Goal: Task Accomplishment & Management: Use online tool/utility

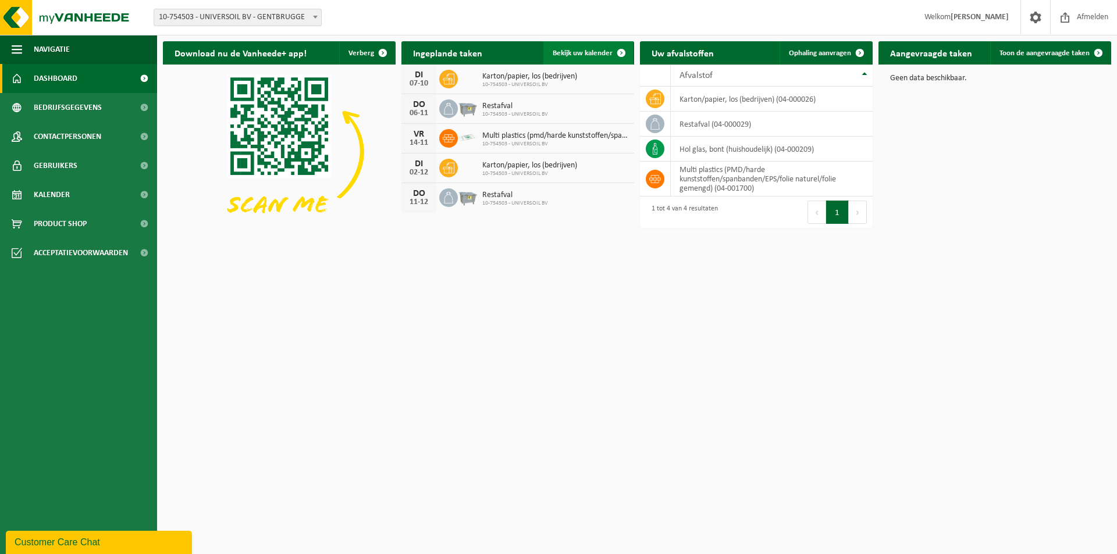
click at [600, 50] on span "Bekijk uw kalender" at bounding box center [583, 53] width 60 height 8
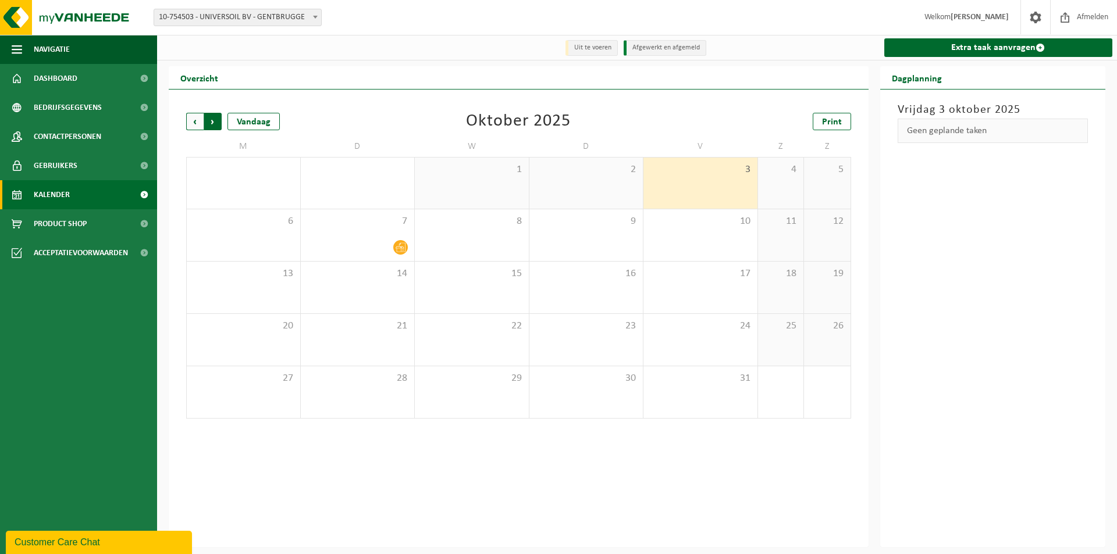
click at [201, 120] on span "Vorige" at bounding box center [194, 121] width 17 height 17
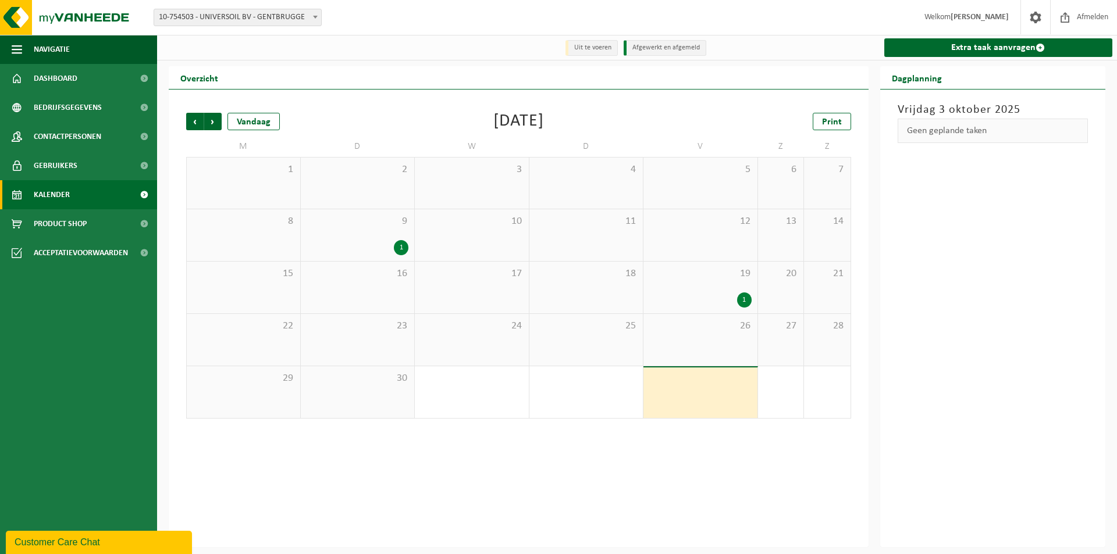
click at [359, 240] on div "9 1" at bounding box center [358, 235] width 114 height 52
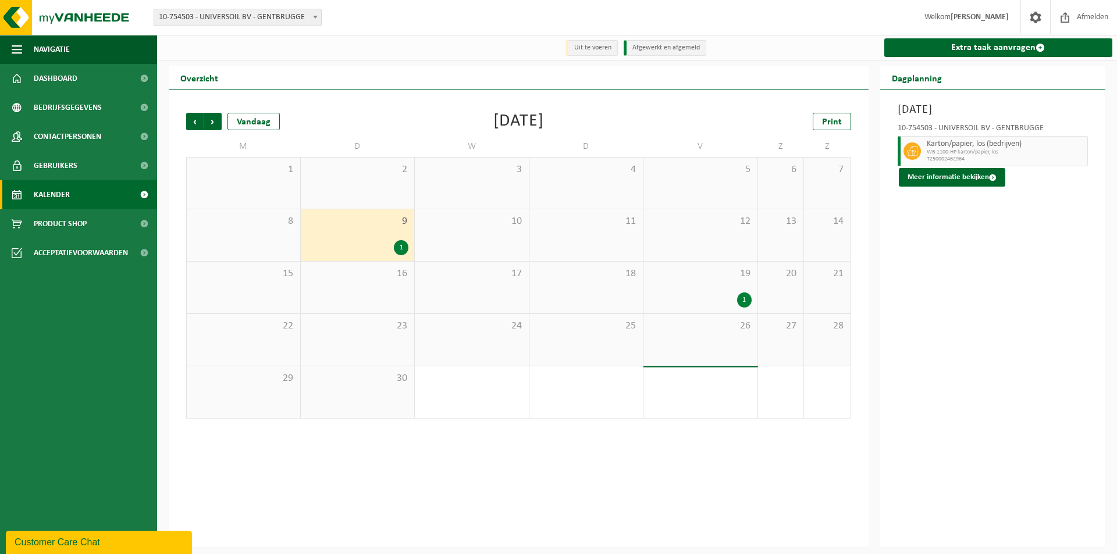
click at [697, 297] on div "1" at bounding box center [700, 300] width 102 height 15
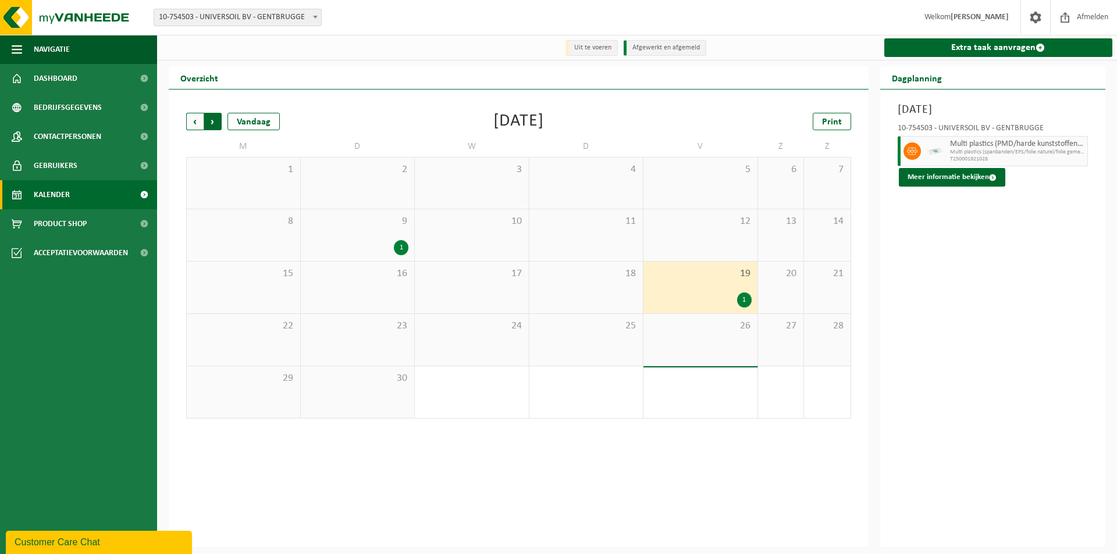
click at [198, 123] on span "Vorige" at bounding box center [194, 121] width 17 height 17
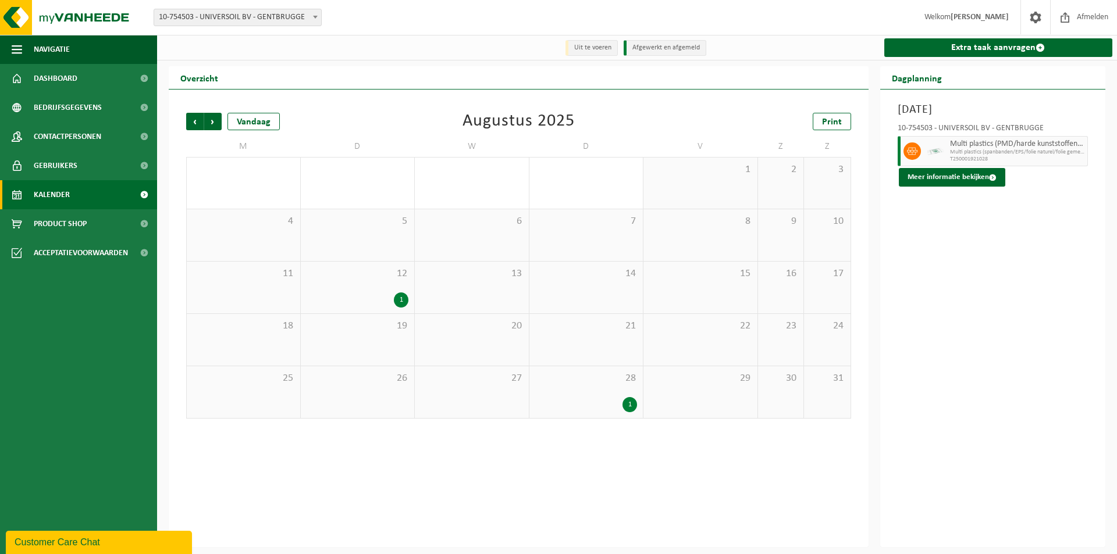
click at [603, 391] on div "28 1" at bounding box center [586, 392] width 114 height 52
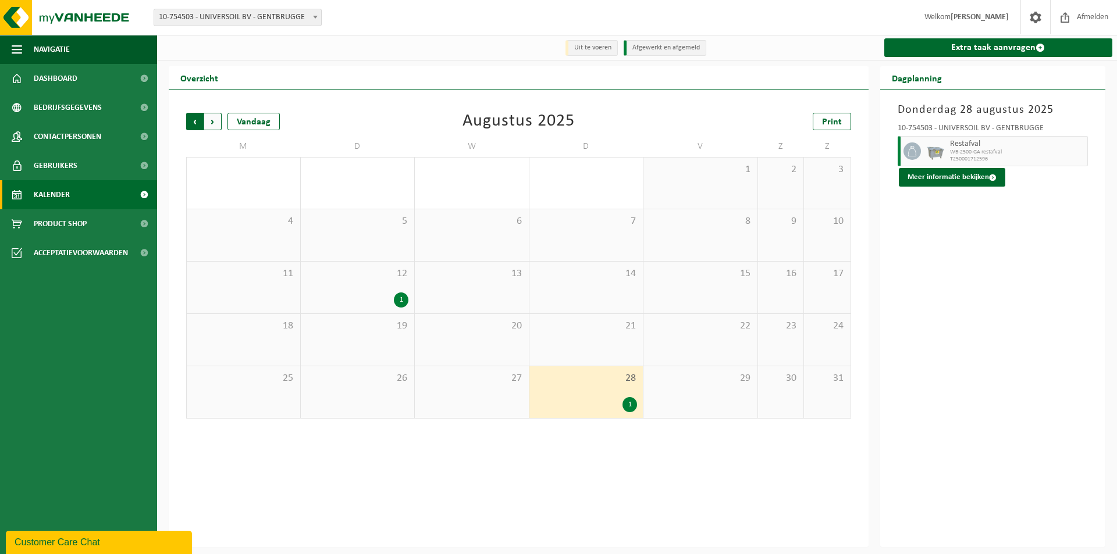
click at [214, 121] on span "Volgende" at bounding box center [212, 121] width 17 height 17
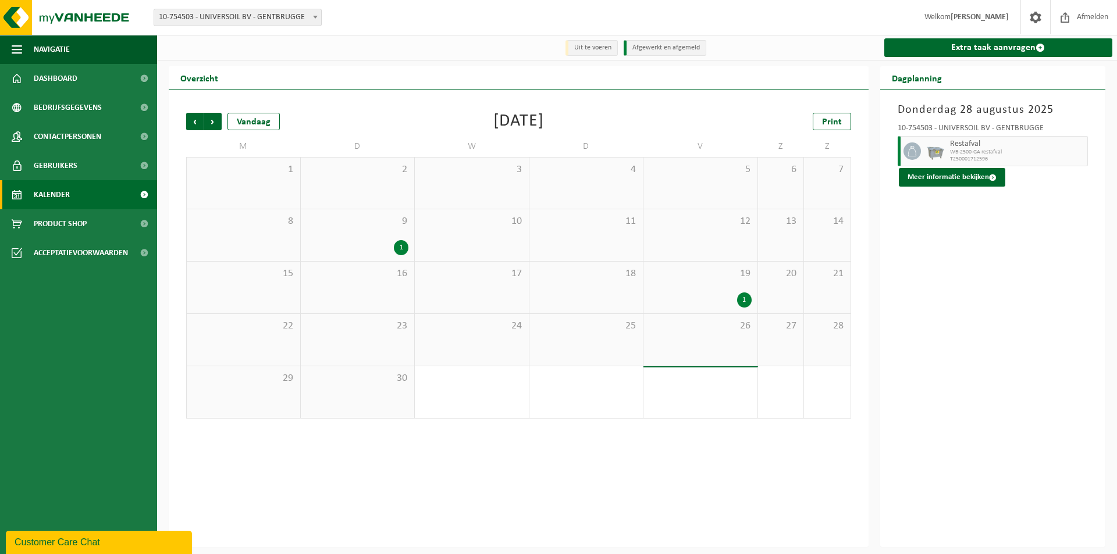
click at [214, 121] on span "Volgende" at bounding box center [212, 121] width 17 height 17
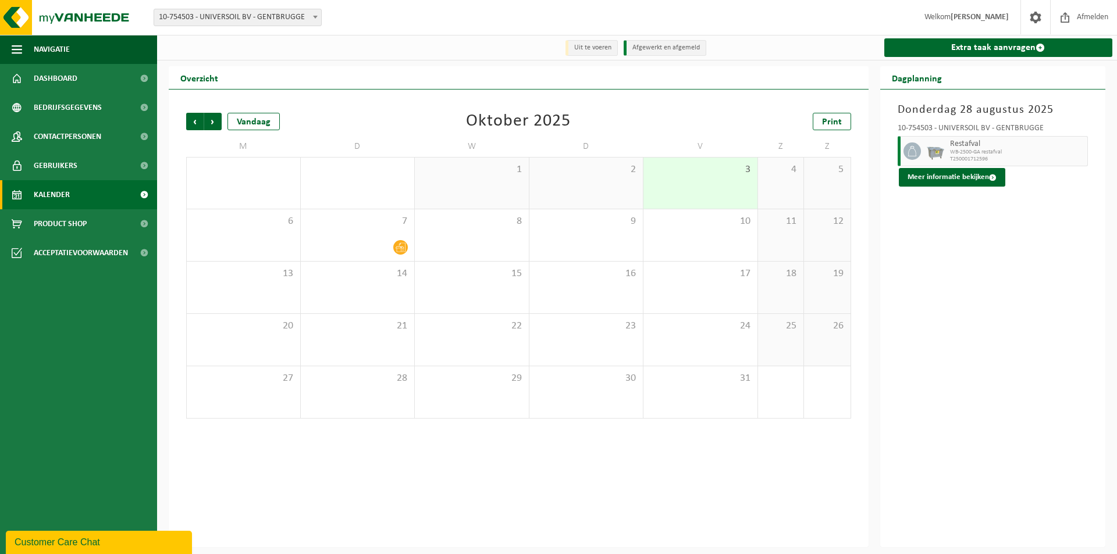
click at [214, 121] on span "Volgende" at bounding box center [212, 121] width 17 height 17
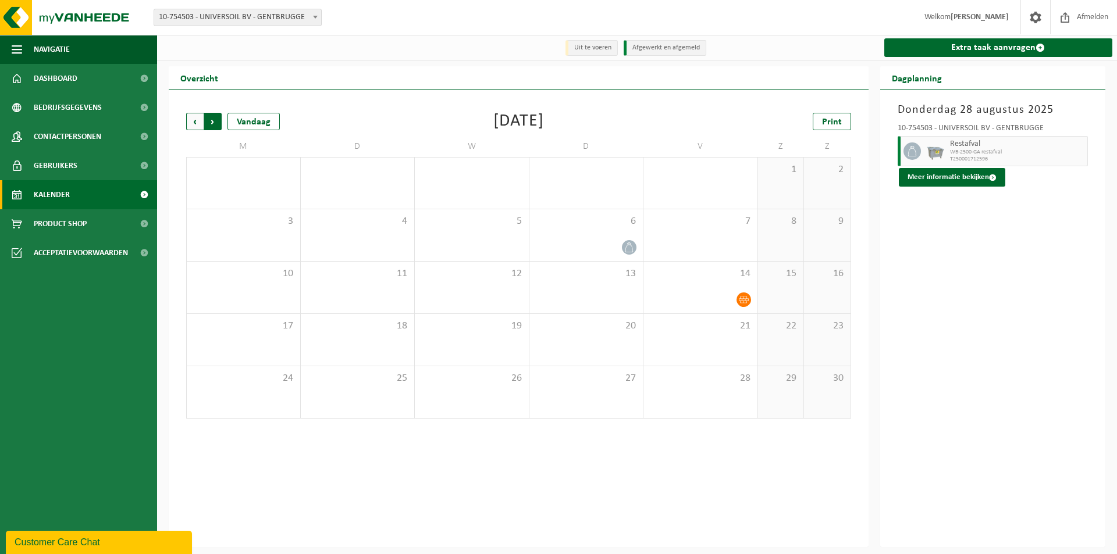
click at [195, 122] on span "Vorige" at bounding box center [194, 121] width 17 height 17
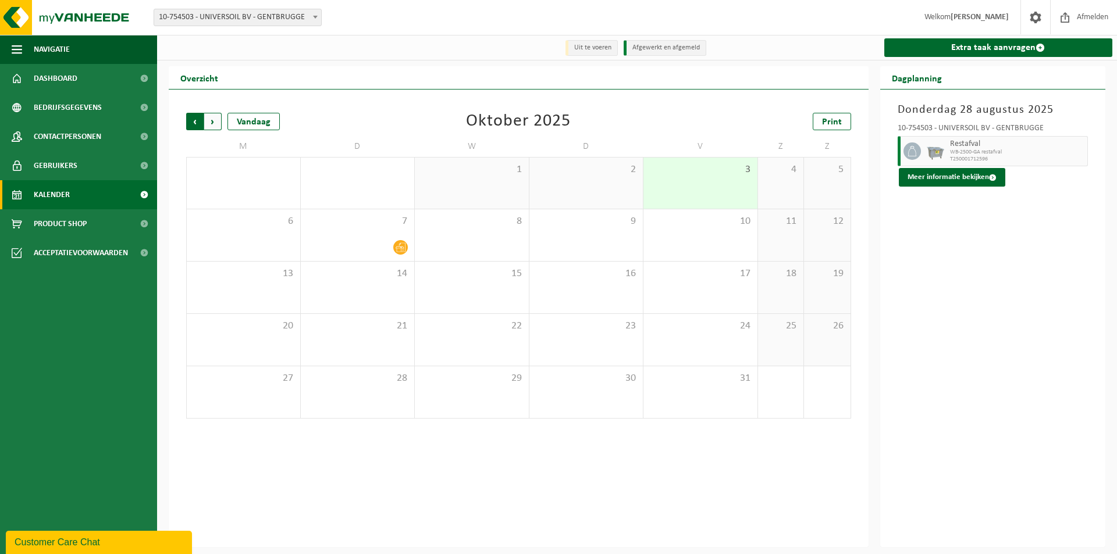
click at [210, 121] on span "Volgende" at bounding box center [212, 121] width 17 height 17
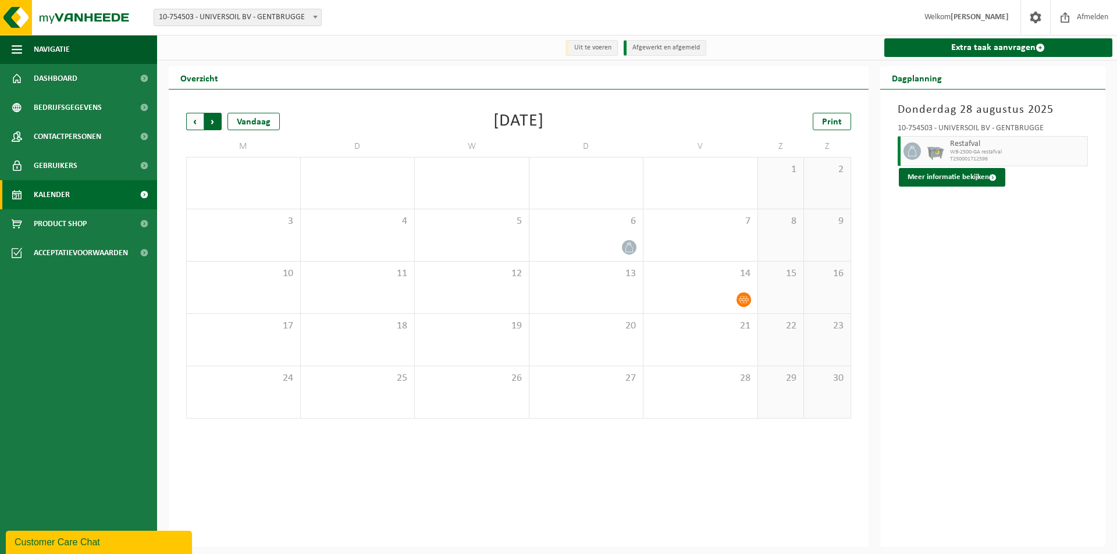
click at [191, 119] on span "Vorige" at bounding box center [194, 121] width 17 height 17
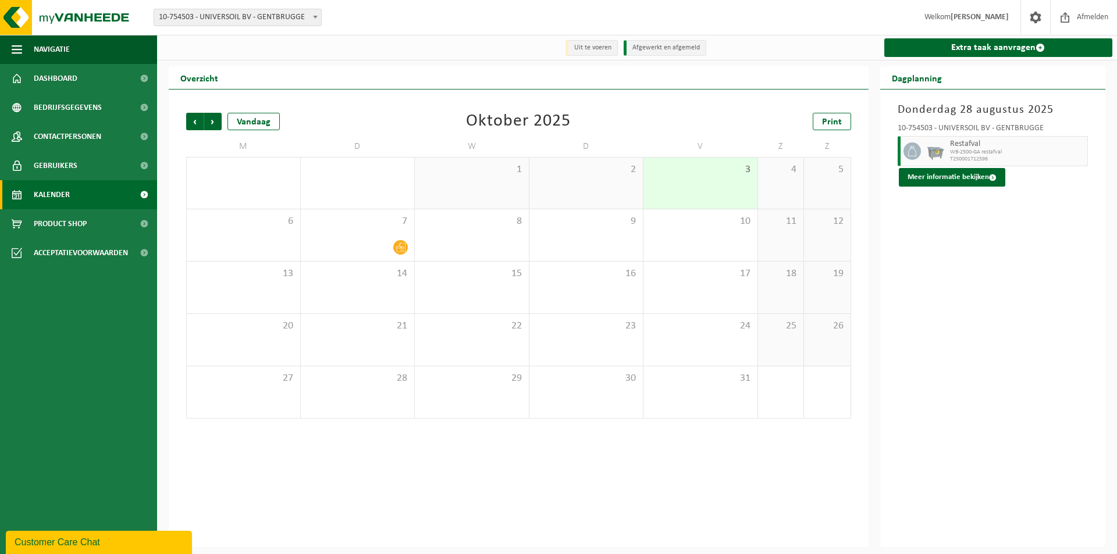
click at [191, 119] on span "Vorige" at bounding box center [194, 121] width 17 height 17
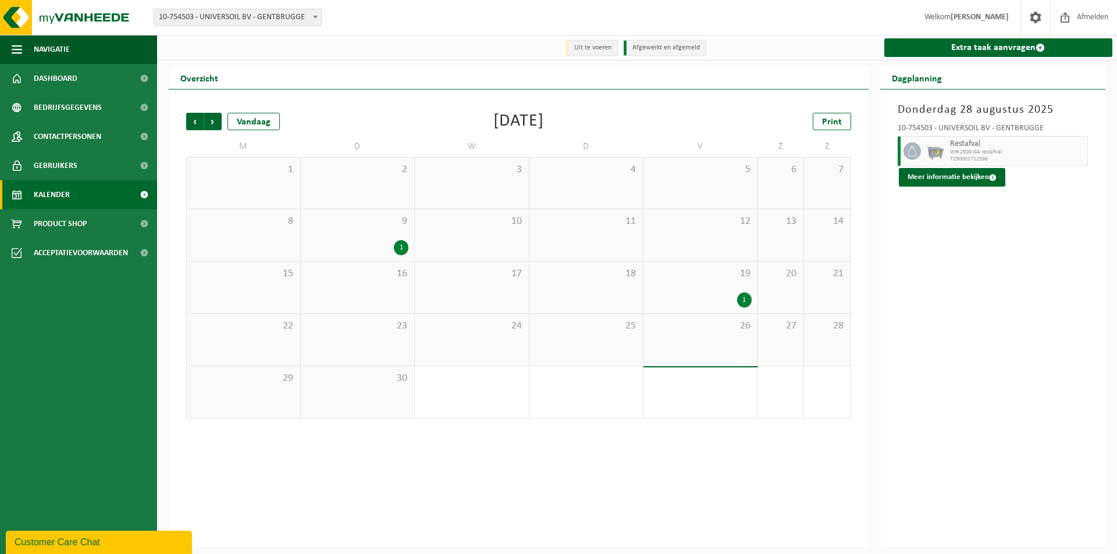
click at [191, 119] on span "Vorige" at bounding box center [194, 121] width 17 height 17
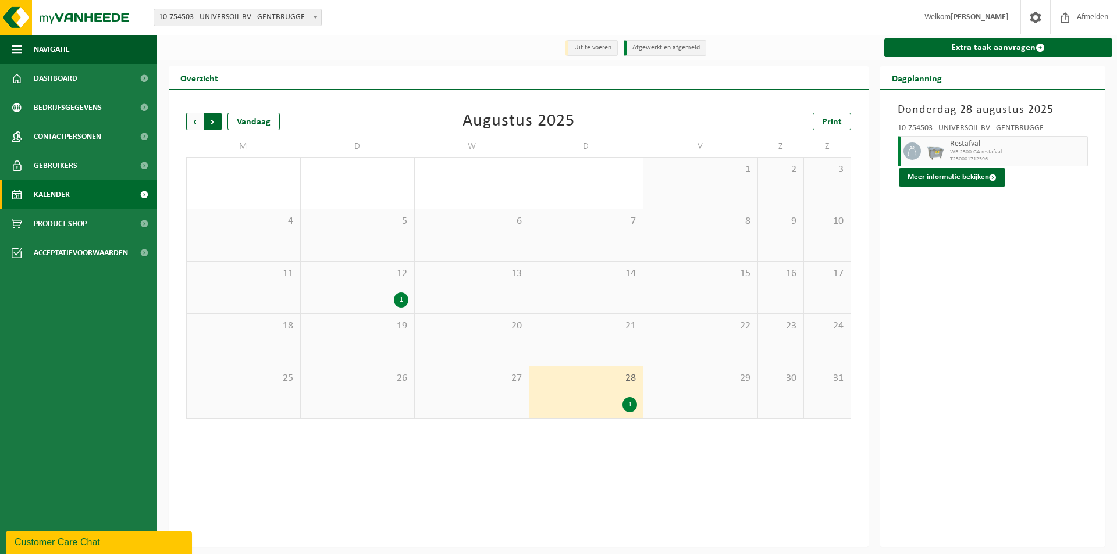
click at [195, 116] on span "Vorige" at bounding box center [194, 121] width 17 height 17
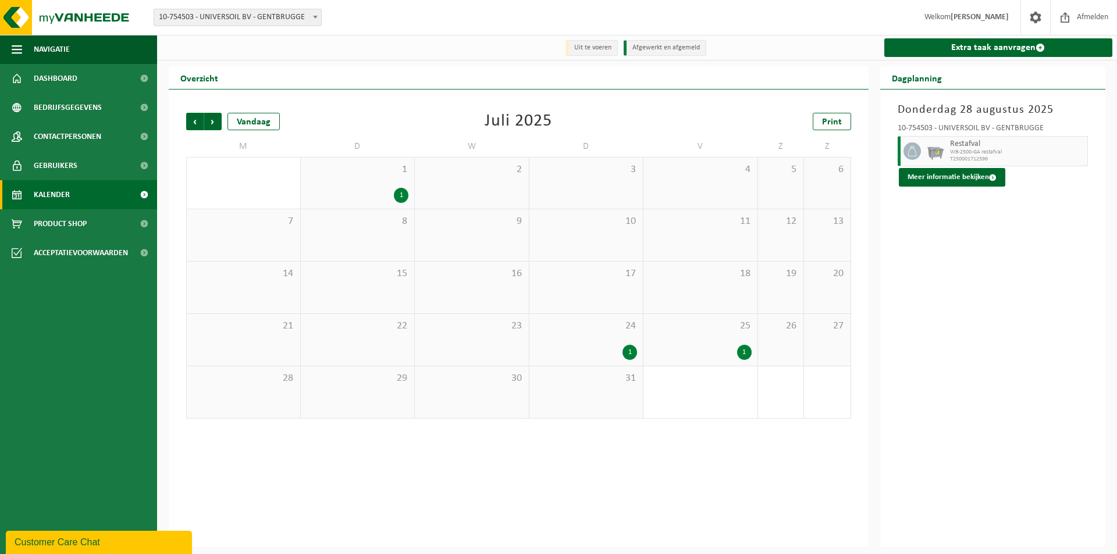
click at [697, 333] on span "25" at bounding box center [700, 326] width 102 height 13
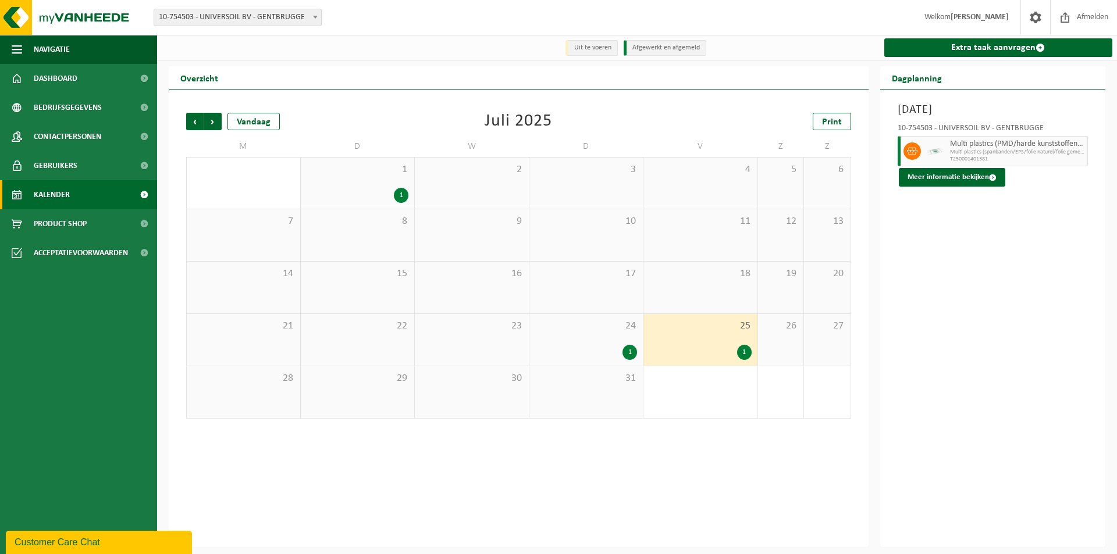
click at [611, 347] on div "1" at bounding box center [586, 352] width 102 height 15
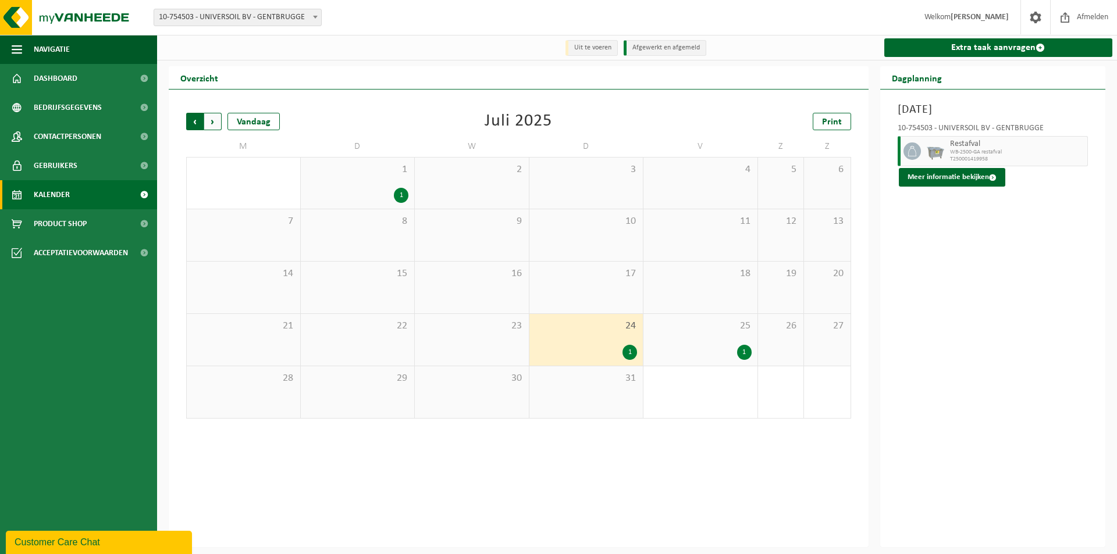
click at [213, 116] on span "Volgende" at bounding box center [212, 121] width 17 height 17
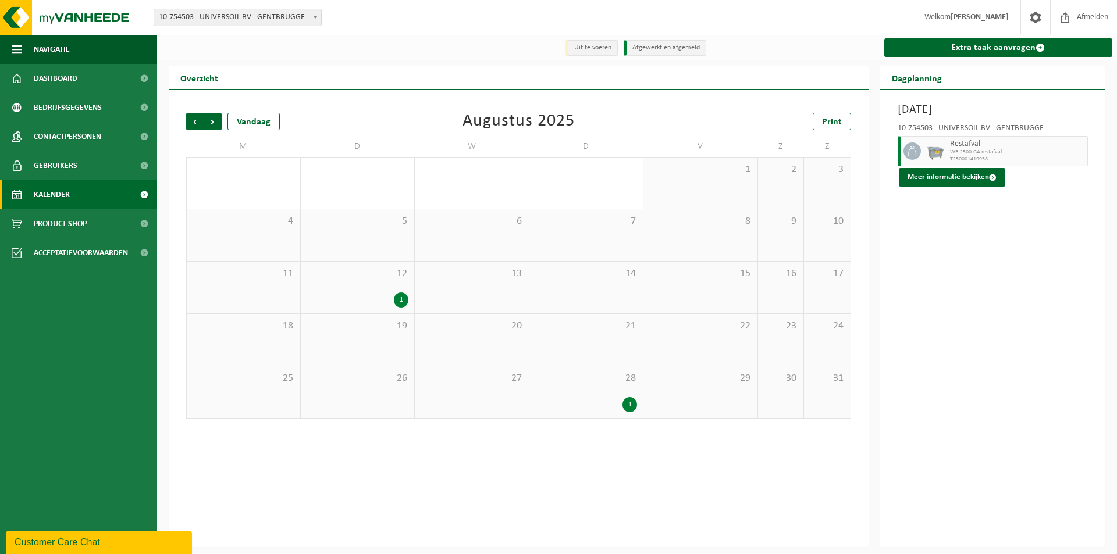
click at [213, 116] on span "Volgende" at bounding box center [212, 121] width 17 height 17
click at [725, 285] on div "19 1" at bounding box center [700, 288] width 114 height 52
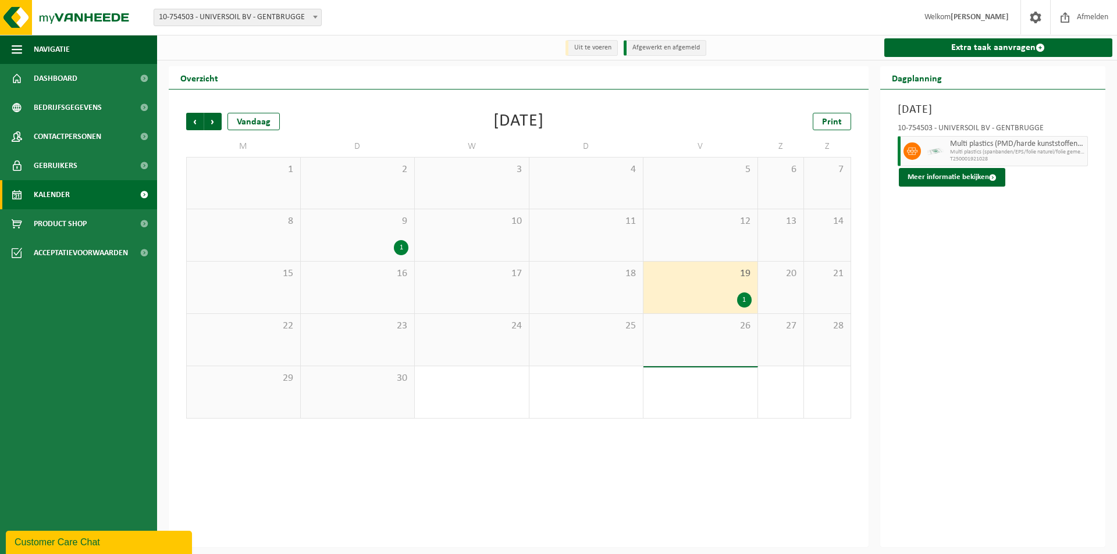
click at [334, 237] on div "9 1" at bounding box center [358, 235] width 114 height 52
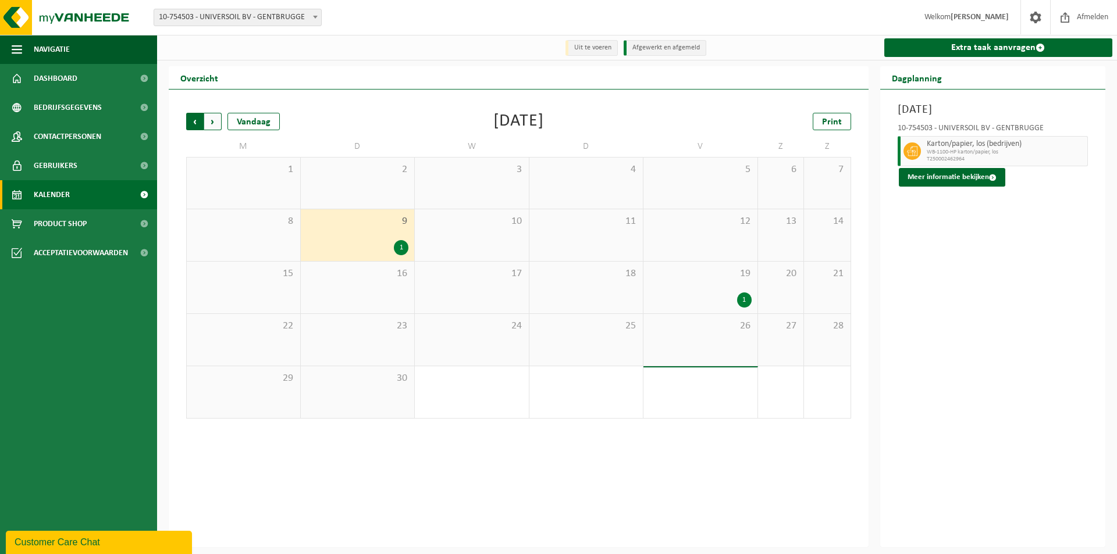
click at [210, 124] on span "Volgende" at bounding box center [212, 121] width 17 height 17
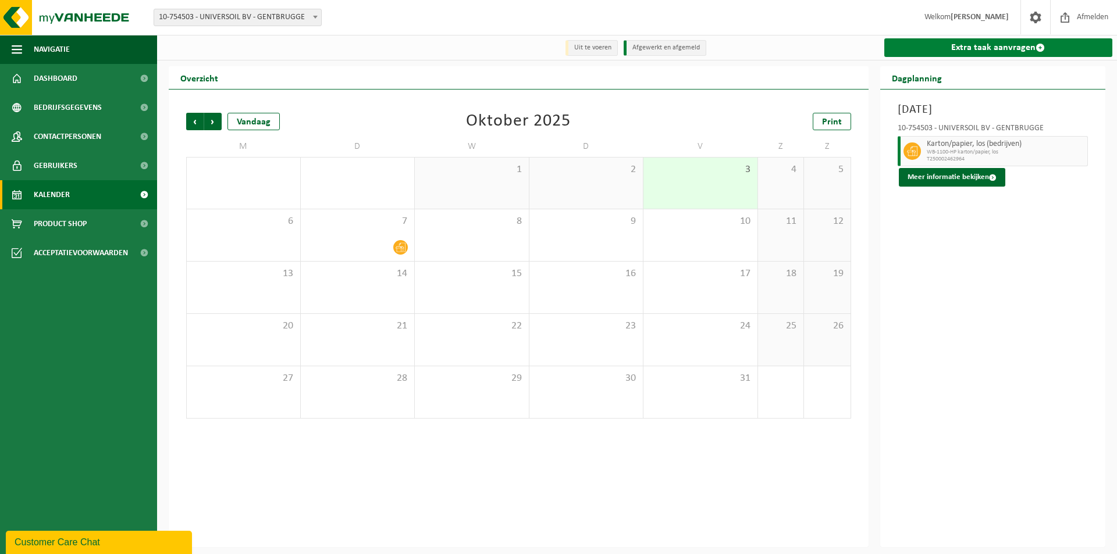
click at [1011, 48] on link "Extra taak aanvragen" at bounding box center [998, 47] width 229 height 19
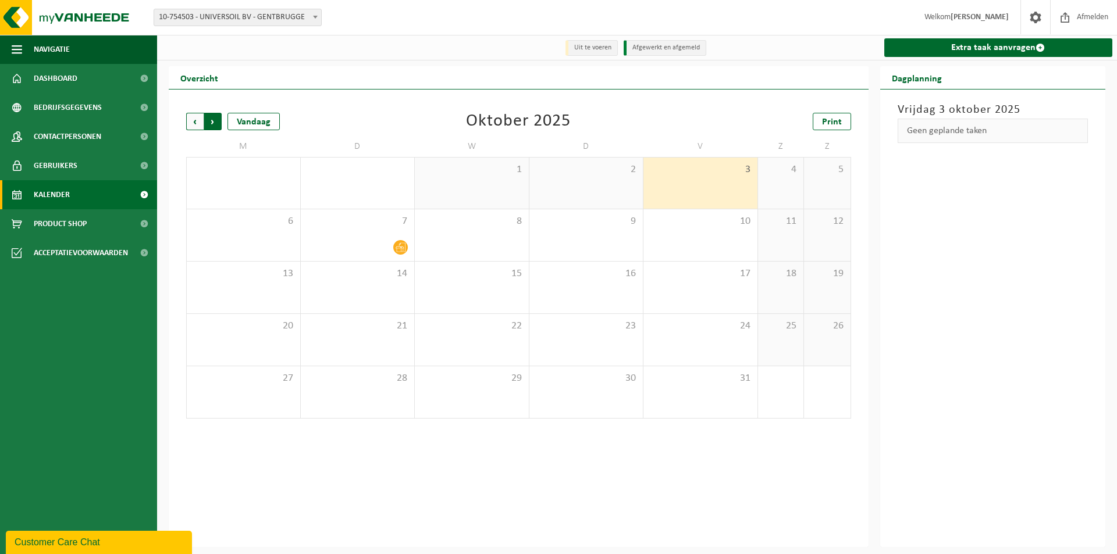
click at [193, 123] on span "Vorige" at bounding box center [194, 121] width 17 height 17
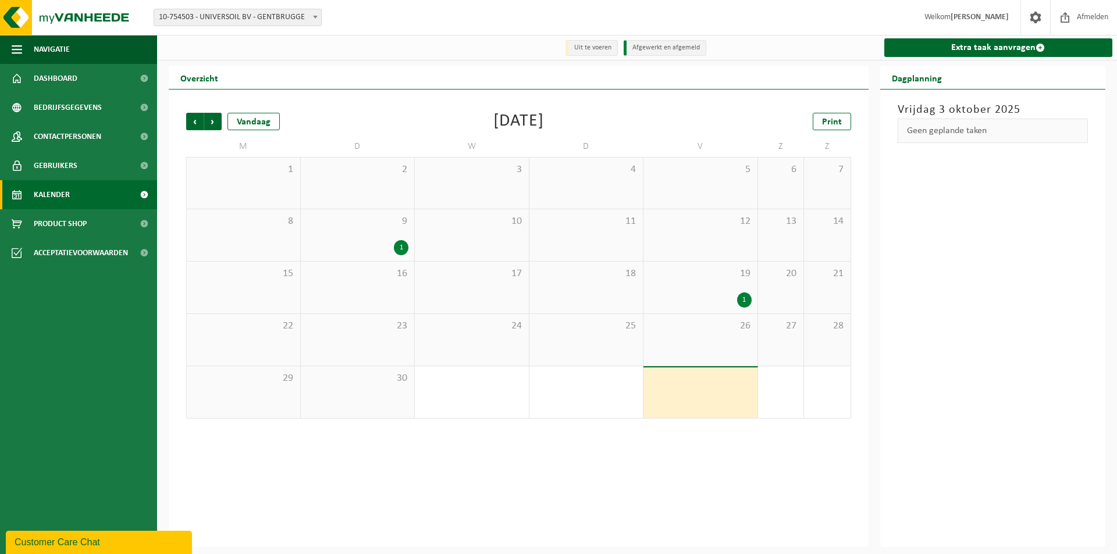
click at [193, 123] on span "Vorige" at bounding box center [194, 121] width 17 height 17
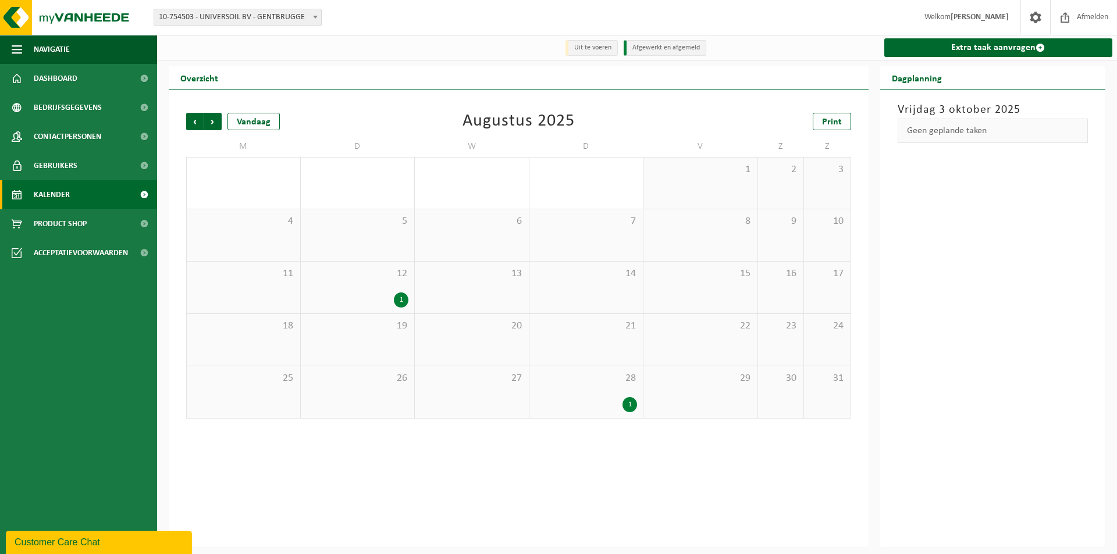
click at [606, 394] on div "28 1" at bounding box center [586, 392] width 114 height 52
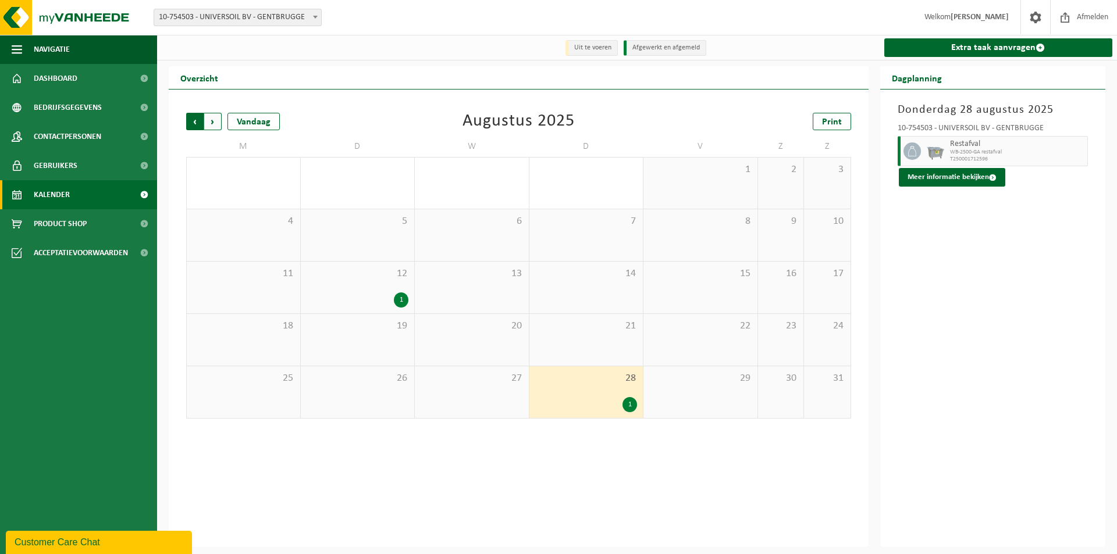
click at [212, 119] on span "Volgende" at bounding box center [212, 121] width 17 height 17
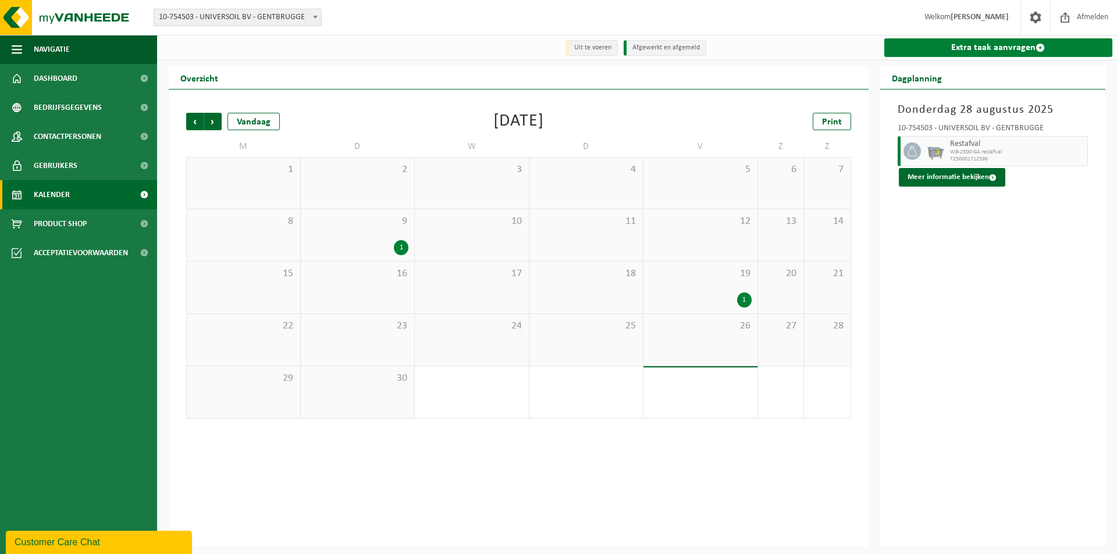
click at [1029, 45] on link "Extra taak aanvragen" at bounding box center [998, 47] width 229 height 19
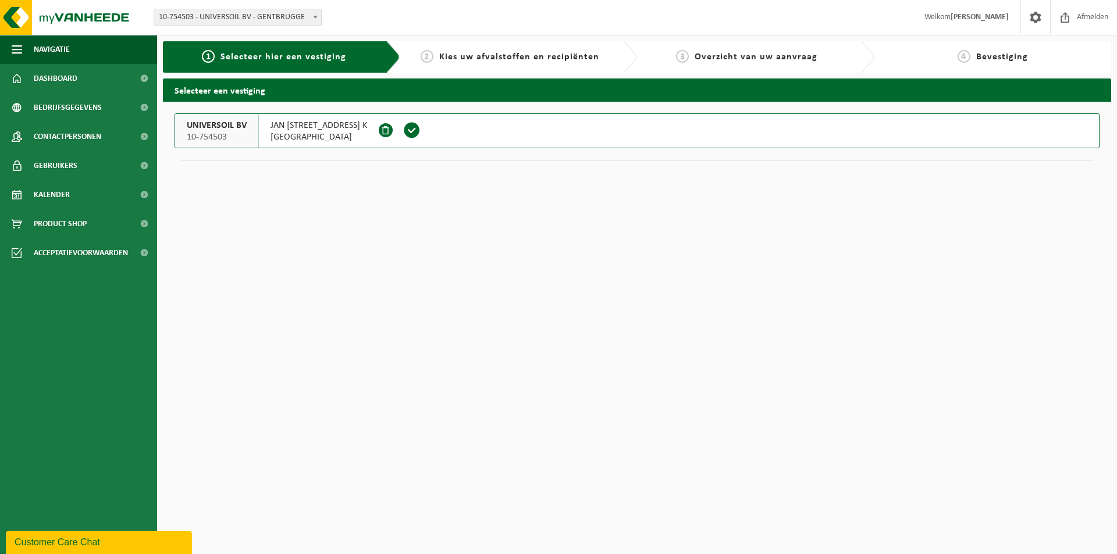
click at [410, 128] on span at bounding box center [411, 130] width 17 height 17
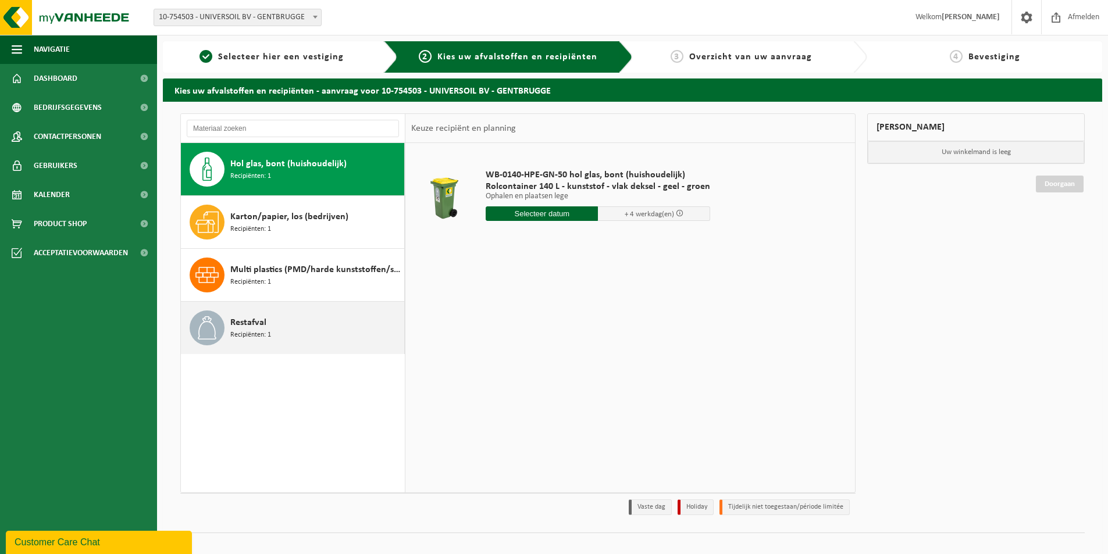
click at [283, 320] on div "Restafval Recipiënten: 1" at bounding box center [315, 328] width 171 height 35
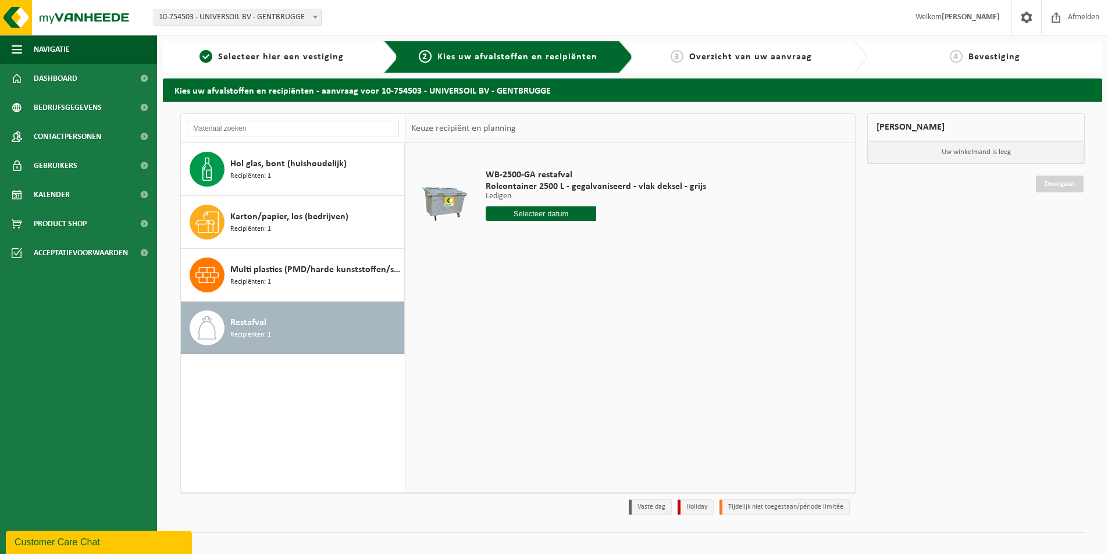
click at [547, 213] on input "text" at bounding box center [541, 213] width 111 height 15
click at [555, 304] on div "9" at bounding box center [558, 298] width 20 height 19
type input "Van 2025-10-09"
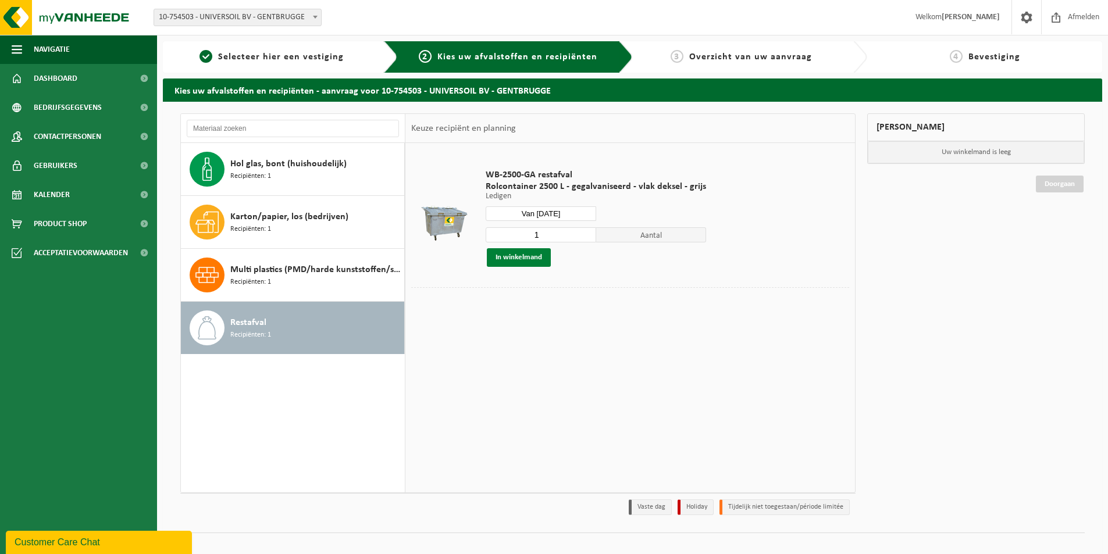
click at [520, 260] on button "In winkelmand" at bounding box center [519, 257] width 64 height 19
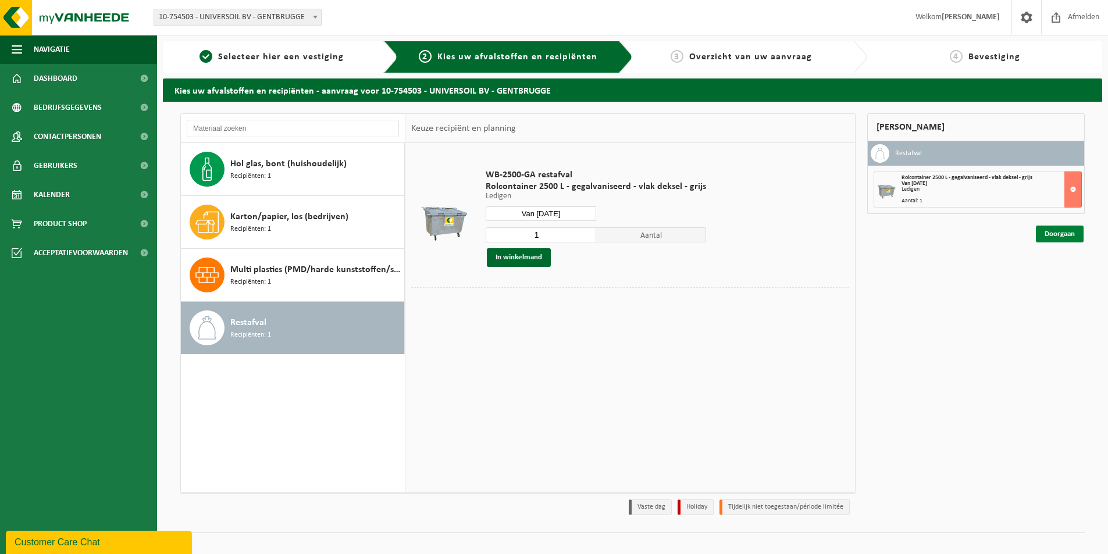
click at [1064, 235] on link "Doorgaan" at bounding box center [1060, 234] width 48 height 17
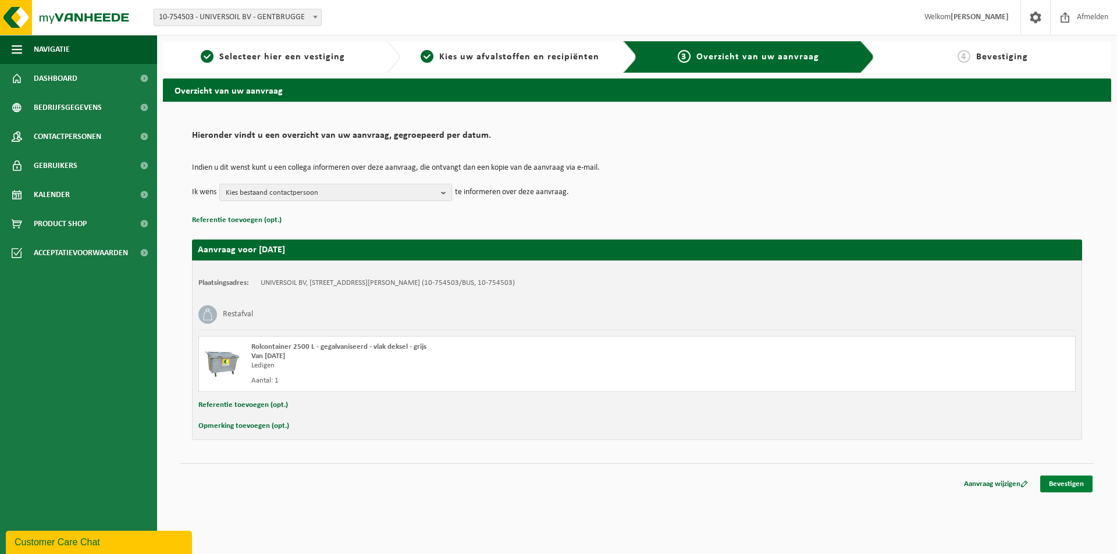
click at [1072, 484] on link "Bevestigen" at bounding box center [1066, 484] width 52 height 17
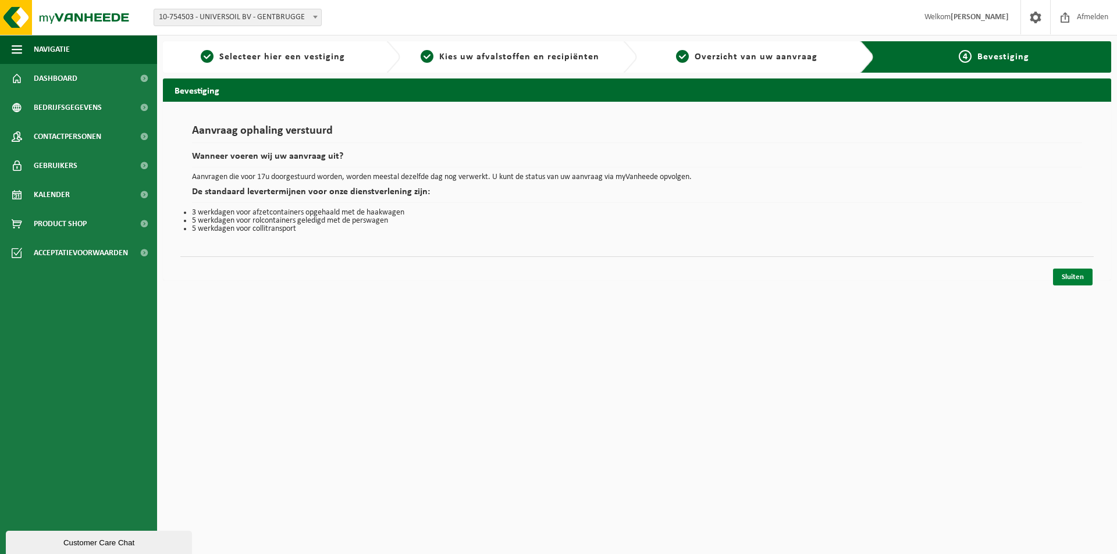
click at [1071, 276] on link "Sluiten" at bounding box center [1073, 277] width 40 height 17
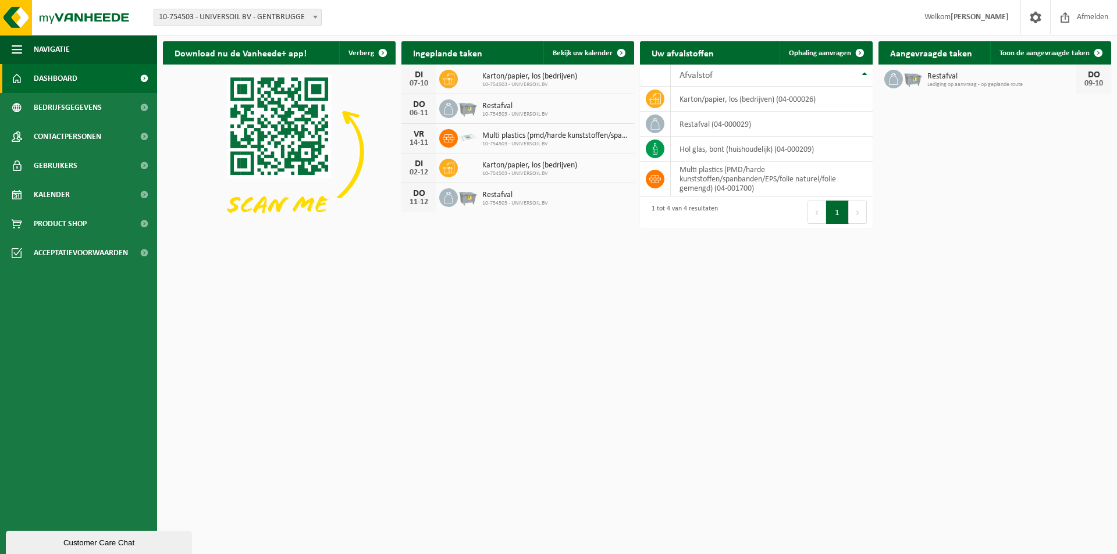
click at [315, 16] on b at bounding box center [315, 17] width 5 height 3
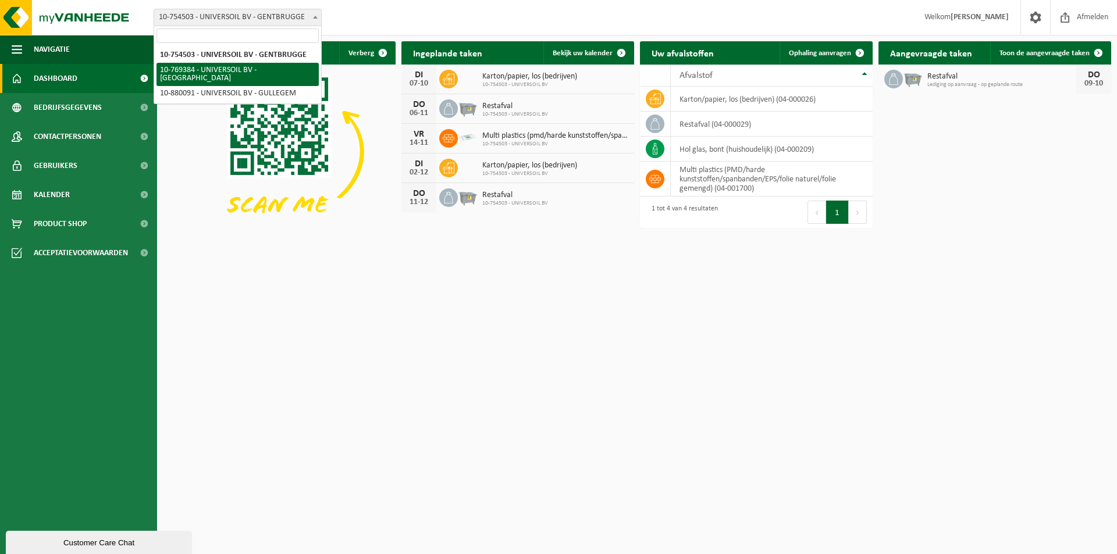
select select "14762"
